Goal: Information Seeking & Learning: Check status

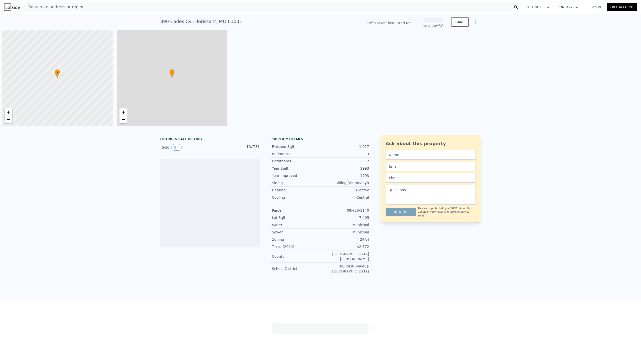
scroll to position [0, 2]
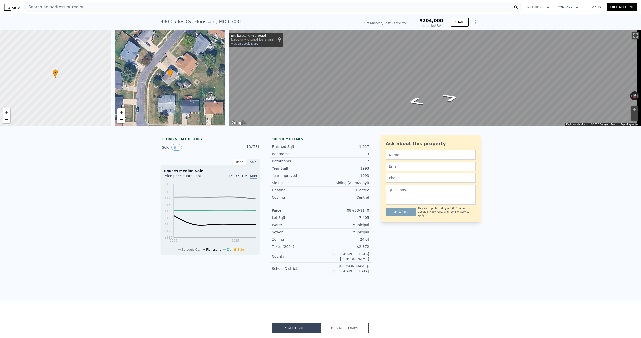
click at [222, 79] on div "• + − • + − ← Move left → Move right ↑ Move up ↓ Move down + Zoom in - Zoom out…" at bounding box center [320, 78] width 641 height 96
click at [156, 84] on div "• + − • + − ← Move left → Move right ↑ Move up ↓ Move down + Zoom in - Zoom out…" at bounding box center [320, 78] width 641 height 96
click at [52, 5] on span "Search an address or region" at bounding box center [54, 7] width 60 height 6
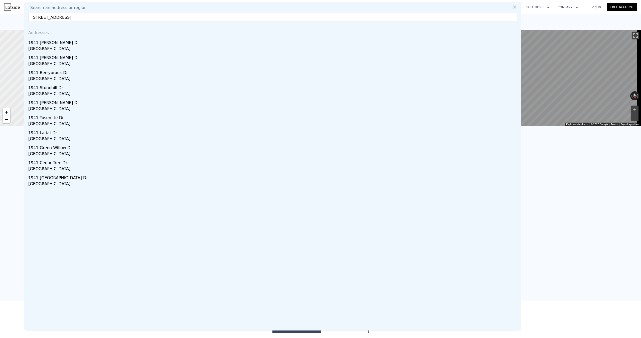
type input "[STREET_ADDRESS]"
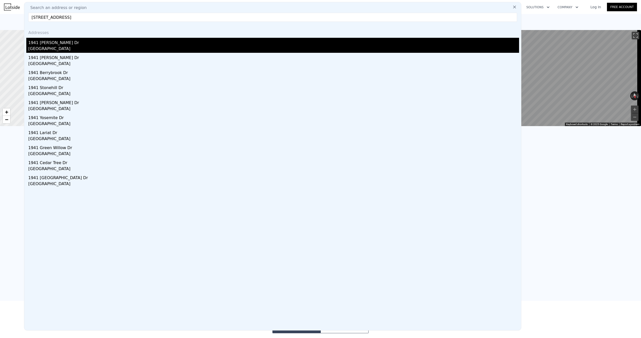
click at [53, 40] on div "1941 [PERSON_NAME] Dr" at bounding box center [273, 42] width 491 height 8
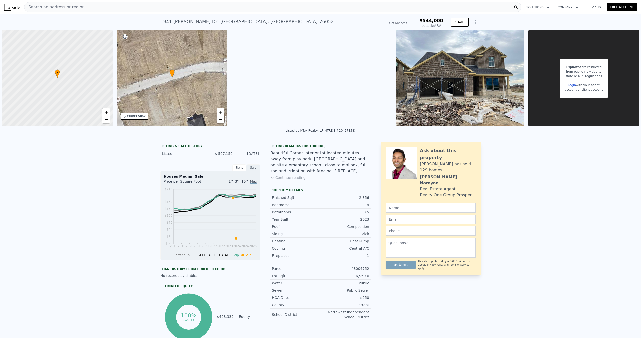
click at [58, 7] on span "Search an address or region" at bounding box center [54, 7] width 60 height 6
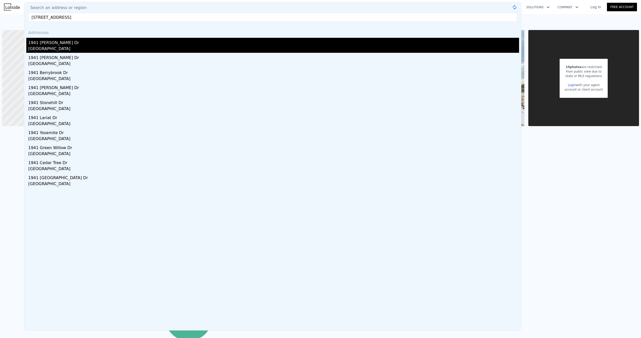
type input "[STREET_ADDRESS]"
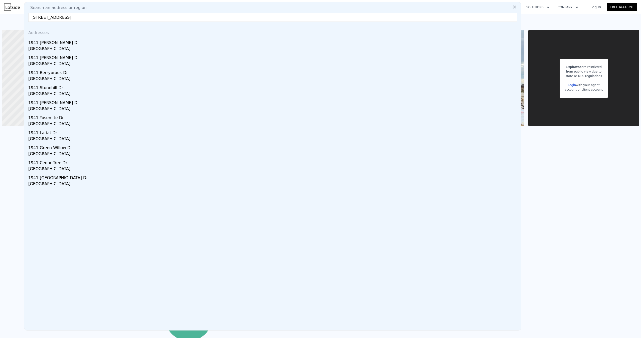
drag, startPoint x: 92, startPoint y: 16, endPoint x: 17, endPoint y: 15, distance: 74.4
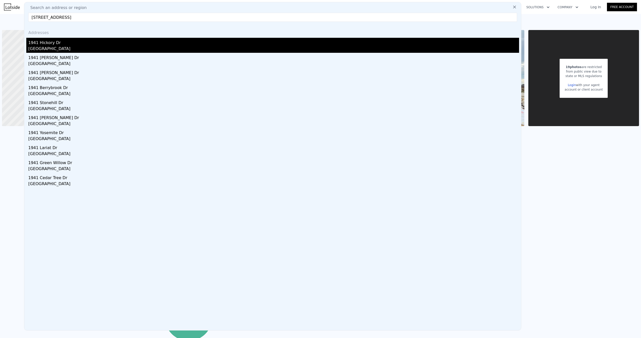
type input "[STREET_ADDRESS]"
click at [47, 50] on div "[GEOGRAPHIC_DATA]" at bounding box center [273, 49] width 491 height 7
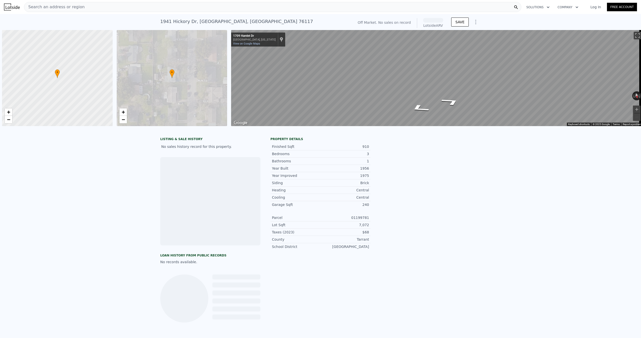
scroll to position [0, 2]
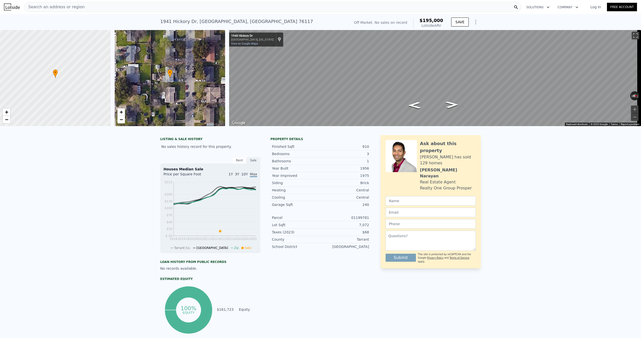
click at [68, 5] on span "Search an address or region" at bounding box center [54, 7] width 60 height 6
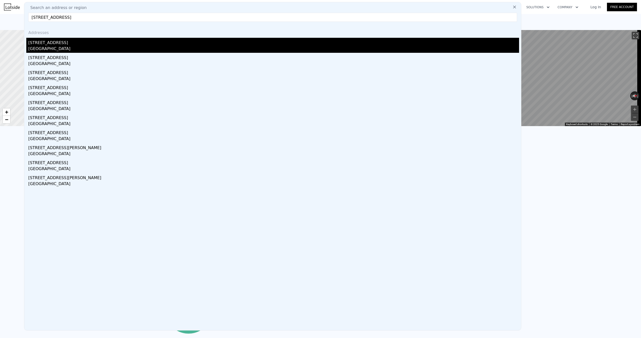
type input "[STREET_ADDRESS]"
click at [40, 46] on div "[STREET_ADDRESS]" at bounding box center [273, 42] width 491 height 8
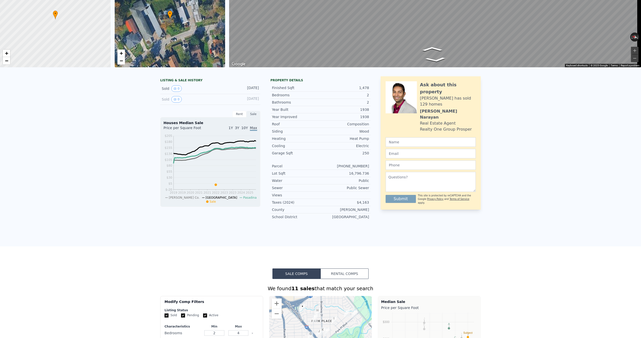
scroll to position [2, 0]
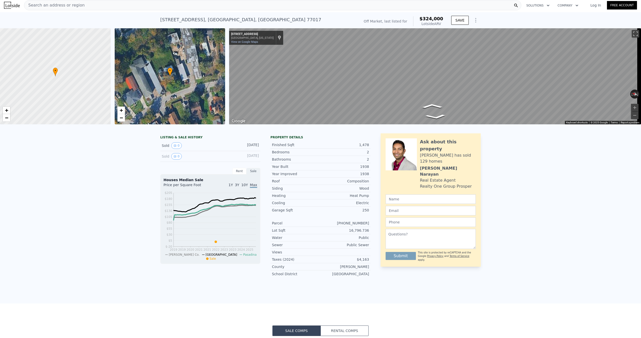
click at [60, 5] on span "Search an address or region" at bounding box center [54, 5] width 60 height 6
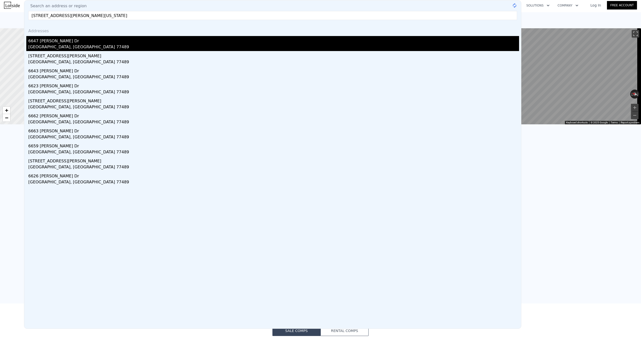
type input "[STREET_ADDRESS][PERSON_NAME][US_STATE]"
click at [73, 40] on div "6647 [PERSON_NAME] Dr" at bounding box center [273, 40] width 491 height 8
